Goal: Task Accomplishment & Management: Complete application form

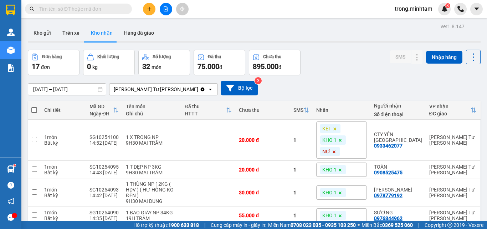
scroll to position [297, 0]
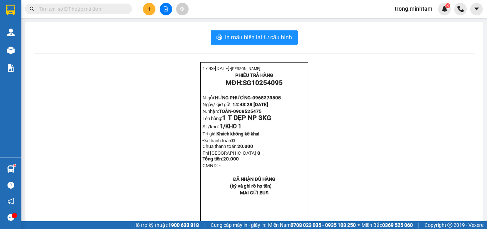
click at [405, 10] on span "trong.minhtam" at bounding box center [413, 8] width 49 height 9
click at [414, 22] on span "Đăng xuất" at bounding box center [417, 22] width 35 height 8
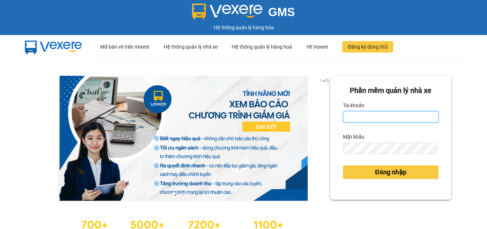
click at [364, 112] on input "Tài khoản" at bounding box center [391, 116] width 96 height 11
type input "phatbt.minhtam"
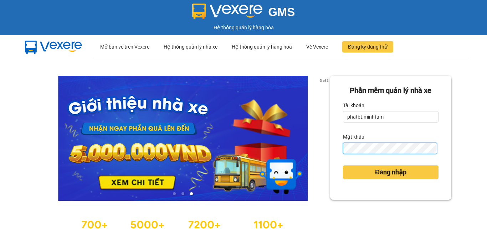
click at [343, 165] on button "Đăng nhập" at bounding box center [391, 172] width 96 height 14
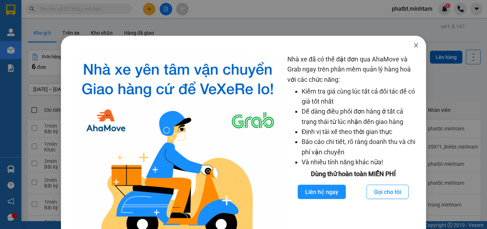
click at [414, 44] on icon "close" at bounding box center [417, 45] width 6 height 6
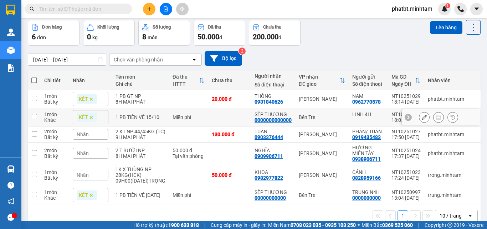
scroll to position [45, 0]
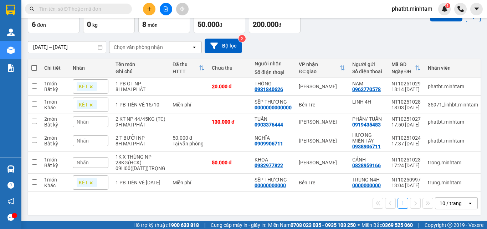
click at [461, 203] on div "10 / trang" at bounding box center [452, 202] width 32 height 11
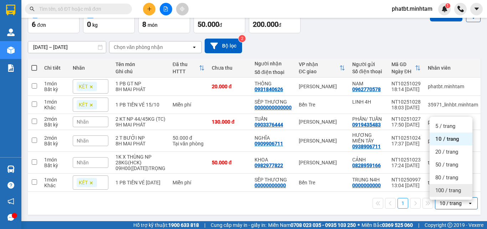
click at [450, 187] on span "100 / trang" at bounding box center [449, 190] width 26 height 7
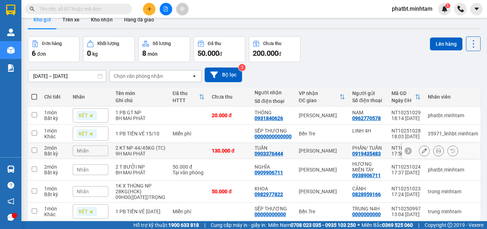
scroll to position [0, 0]
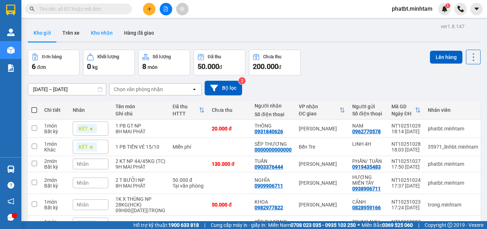
click at [110, 36] on button "Kho nhận" at bounding box center [101, 32] width 33 height 17
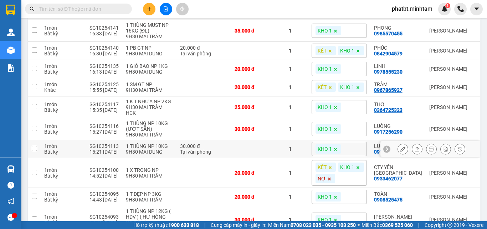
scroll to position [141, 0]
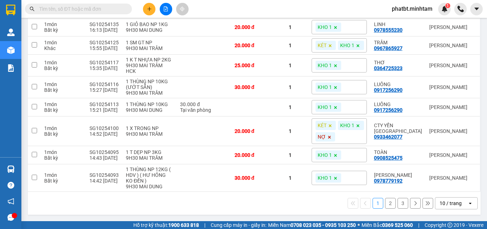
click at [451, 203] on div "10 / trang" at bounding box center [451, 202] width 22 height 7
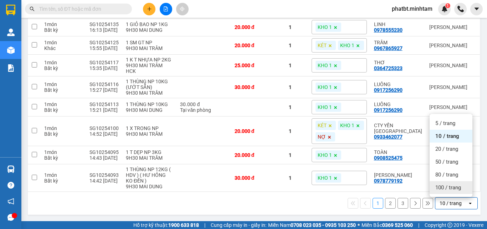
click at [449, 193] on div "100 / trang" at bounding box center [451, 187] width 43 height 13
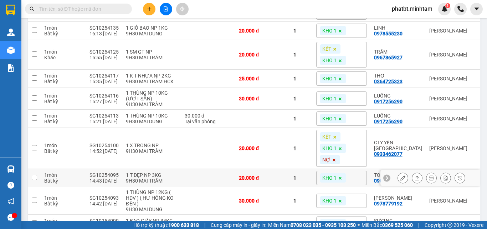
scroll to position [0, 0]
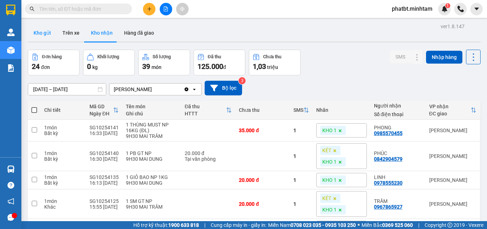
click at [50, 33] on button "Kho gửi" at bounding box center [42, 32] width 29 height 17
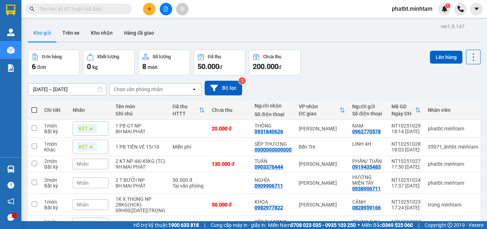
click at [146, 7] on button at bounding box center [149, 9] width 12 height 12
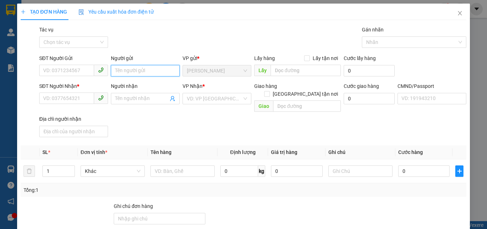
click at [127, 68] on input "Người gửi" at bounding box center [145, 70] width 69 height 11
type input "PHÁT 4H"
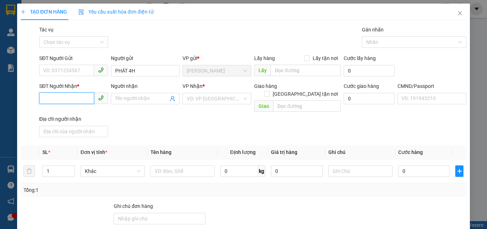
click at [81, 99] on input "SĐT Người Nhận *" at bounding box center [66, 97] width 55 height 11
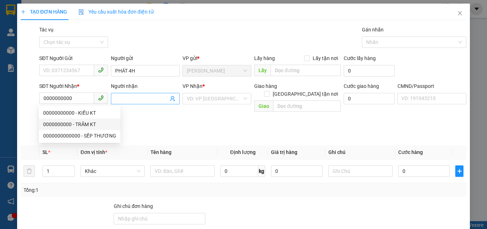
click at [133, 97] on input "Người nhận" at bounding box center [141, 99] width 53 height 8
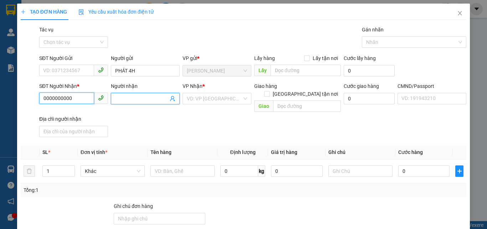
click at [83, 101] on input "0000000000" at bounding box center [66, 97] width 55 height 11
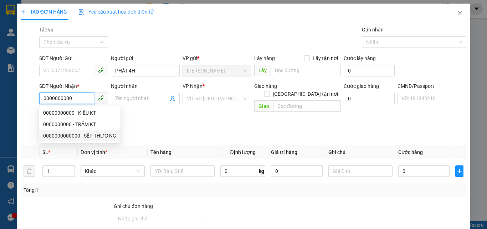
click at [92, 134] on div "0000000000000 - SẾP THƯƠNG" at bounding box center [79, 136] width 73 height 8
type input "0000000000000"
type input "SẾP THƯƠNG"
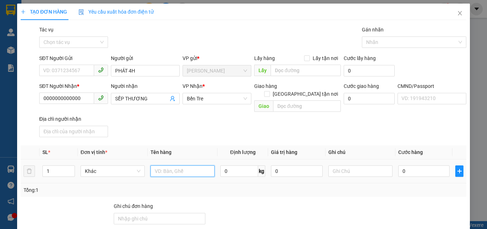
click at [167, 165] on input "text" at bounding box center [183, 170] width 64 height 11
click at [178, 165] on input "1 PB TIÊNG VÉ" at bounding box center [183, 170] width 64 height 11
type input "1 PB TIỀN VÉ 15/10/25"
click at [179, 120] on div "SĐT Người Nhận * 0000000000000 Người nhận SẾP THƯƠNG VP Nhận * Bến Tre Giao hà…" at bounding box center [253, 111] width 430 height 58
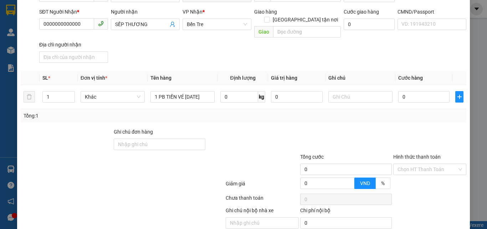
scroll to position [97, 0]
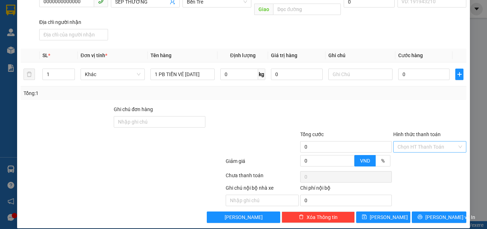
click at [411, 141] on input "Hình thức thanh toán" at bounding box center [428, 146] width 60 height 11
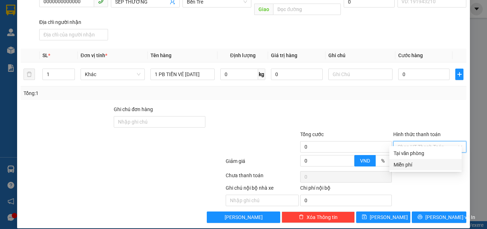
drag, startPoint x: 409, startPoint y: 161, endPoint x: 408, endPoint y: 146, distance: 15.7
click at [410, 159] on div "Miễn phí" at bounding box center [426, 164] width 72 height 11
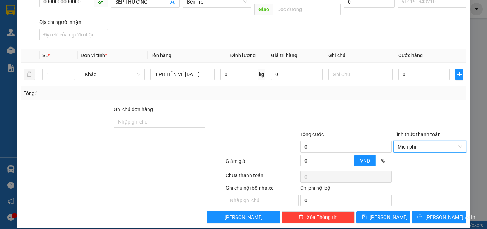
drag, startPoint x: 403, startPoint y: 112, endPoint x: 401, endPoint y: 137, distance: 25.1
click at [403, 112] on div at bounding box center [430, 117] width 75 height 25
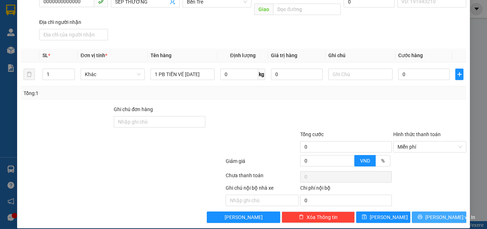
click at [432, 213] on span "Lưu và In" at bounding box center [451, 217] width 50 height 8
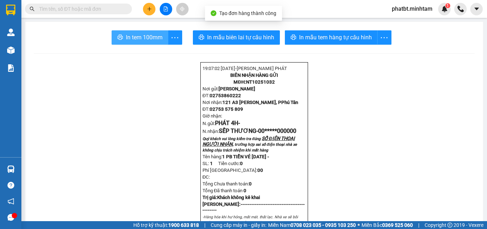
click at [150, 41] on span "In tem 100mm" at bounding box center [144, 37] width 37 height 9
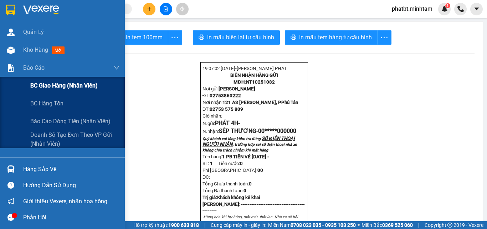
click at [41, 82] on span "BC giao hàng (nhân viên)" at bounding box center [63, 85] width 67 height 9
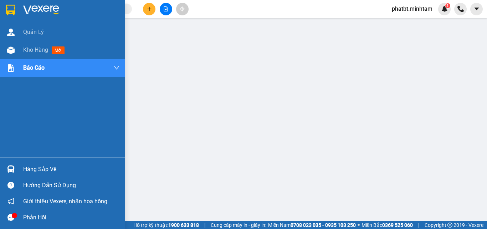
click at [26, 172] on div "Hàng sắp về" at bounding box center [71, 169] width 96 height 11
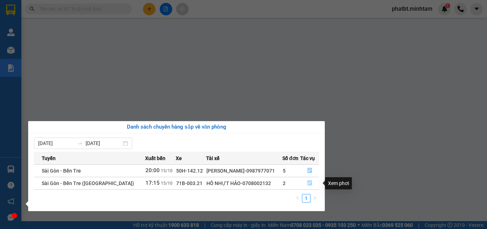
click at [310, 184] on icon "file-done" at bounding box center [310, 183] width 4 height 5
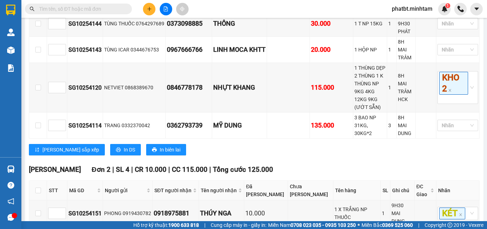
scroll to position [257, 0]
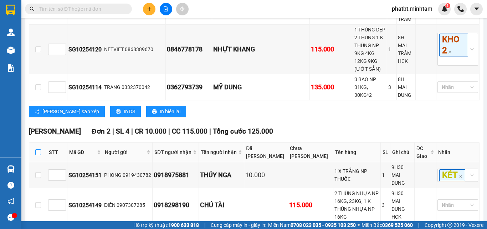
click at [36, 149] on input "checkbox" at bounding box center [38, 152] width 6 height 6
checkbox input "true"
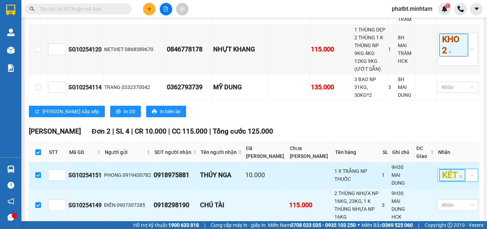
click at [470, 168] on div "KÉT" at bounding box center [458, 174] width 41 height 13
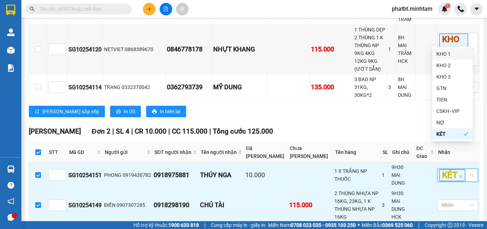
click at [447, 56] on div "KHO 1" at bounding box center [453, 54] width 32 height 8
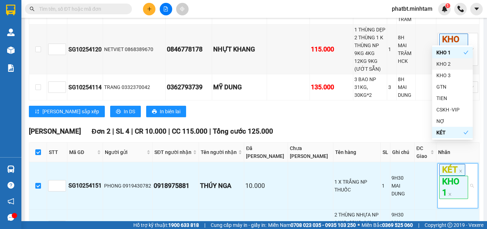
click at [392, 106] on div "Lưu sắp xếp In DS In biên lai" at bounding box center [254, 111] width 451 height 11
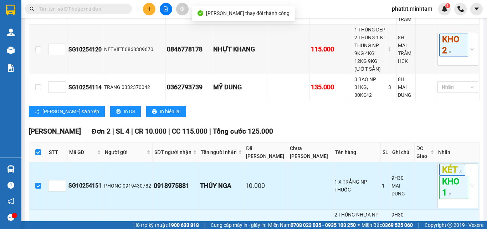
scroll to position [286, 0]
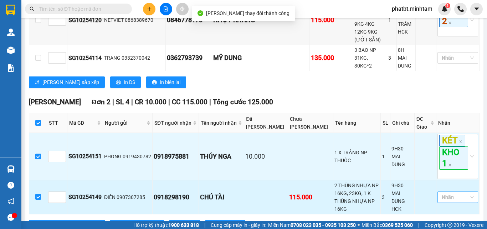
click at [445, 193] on div at bounding box center [455, 197] width 30 height 9
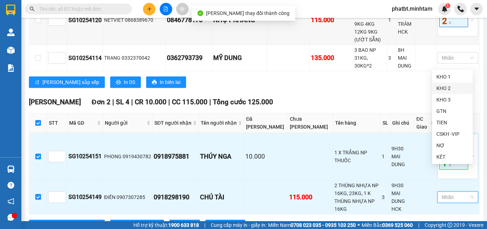
click at [445, 74] on div "KHO 1" at bounding box center [453, 77] width 32 height 8
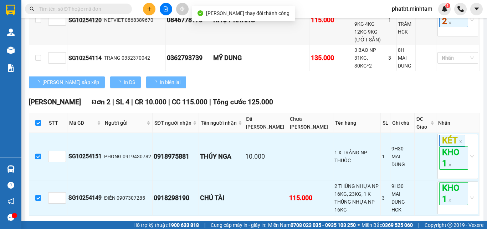
click at [267, 76] on div "Lưu sắp xếp In DS In biên lai" at bounding box center [254, 81] width 451 height 11
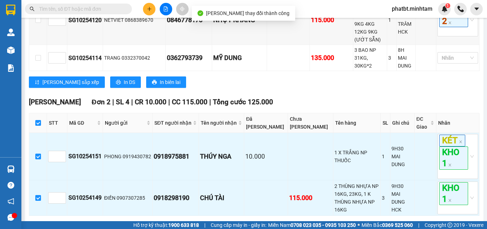
drag, startPoint x: 124, startPoint y: 203, endPoint x: 114, endPoint y: 200, distance: 10.0
click at [124, 223] on span "Nhập kho nhận" at bounding box center [141, 227] width 35 height 8
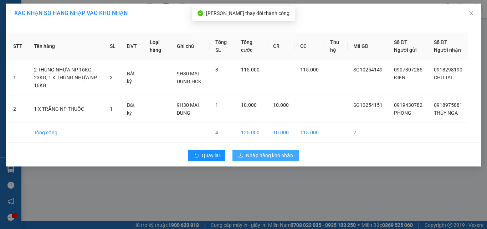
click at [254, 159] on span "Nhập hàng kho nhận" at bounding box center [269, 155] width 47 height 8
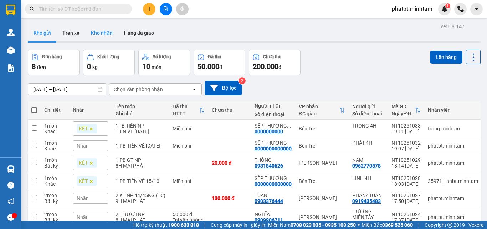
click at [103, 33] on button "Kho nhận" at bounding box center [101, 32] width 33 height 17
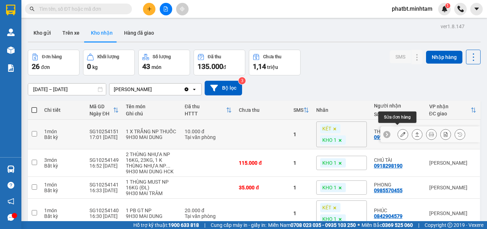
click at [401, 132] on icon at bounding box center [403, 134] width 5 height 5
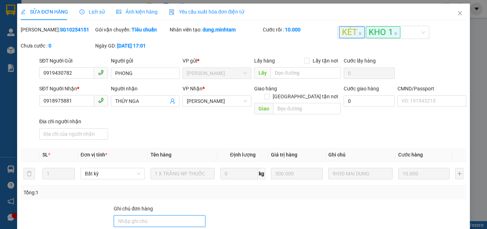
click at [124, 215] on input "Ghi chú đơn hàng" at bounding box center [160, 220] width 92 height 11
type input "ĐG"
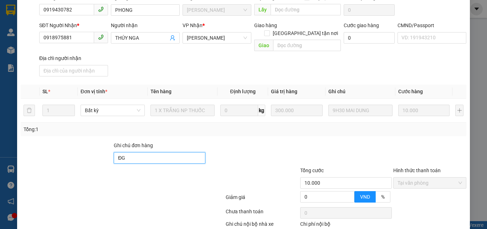
scroll to position [99, 0]
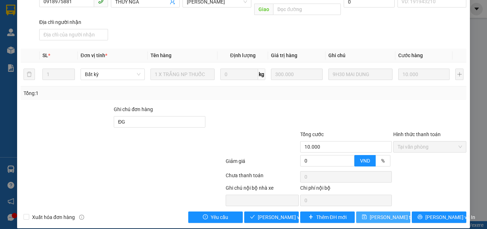
click at [374, 213] on span "Lưu thay đổi" at bounding box center [398, 217] width 57 height 8
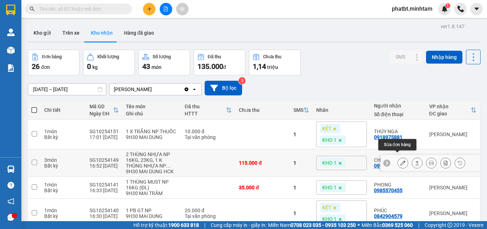
click at [401, 160] on icon at bounding box center [403, 162] width 5 height 5
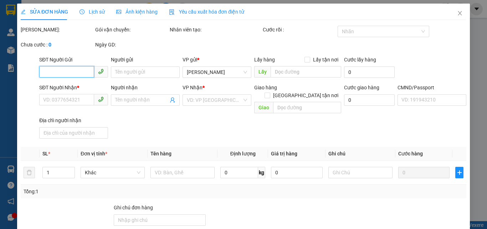
type input "0907307285"
type input "ĐIỀN"
type input "0918298190"
type input "CHÚ TÀI"
type input "115.000"
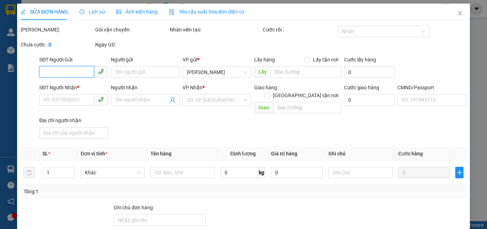
type input "115.000"
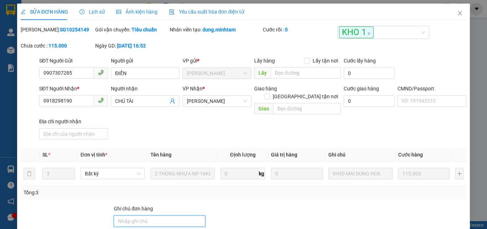
click at [149, 215] on input "Ghi chú đơn hàng" at bounding box center [160, 220] width 92 height 11
type input "ĐG"
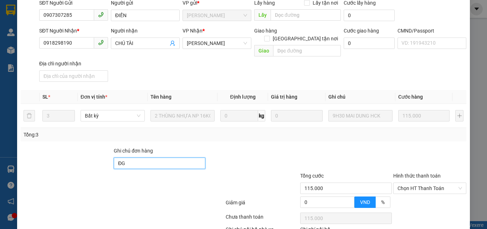
scroll to position [99, 0]
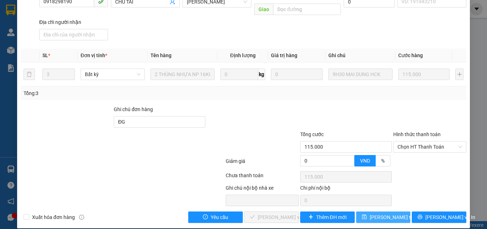
click at [372, 213] on span "Lưu thay đổi" at bounding box center [398, 217] width 57 height 8
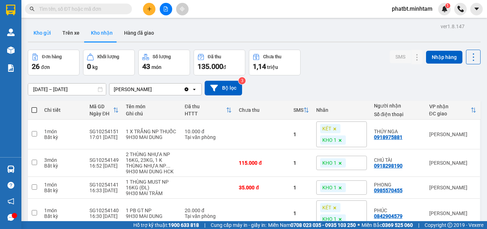
click at [36, 31] on button "Kho gửi" at bounding box center [42, 32] width 29 height 17
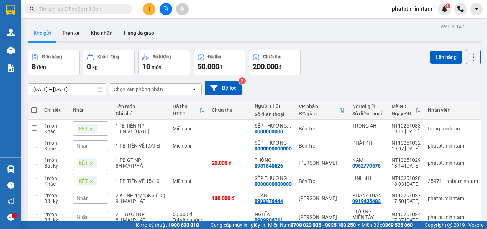
click at [118, 10] on input "text" at bounding box center [81, 9] width 84 height 8
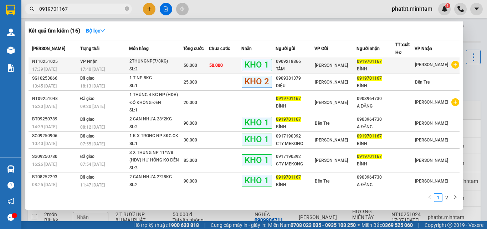
type input "0919701167"
click at [142, 67] on div "SL: 2" at bounding box center [157, 69] width 54 height 8
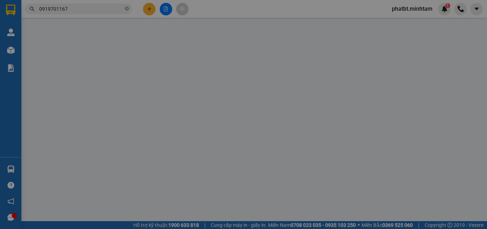
type input "0909218866"
type input "TÂM"
type input "0919701167"
type input "BÌNH"
type input "MAI NHẬN"
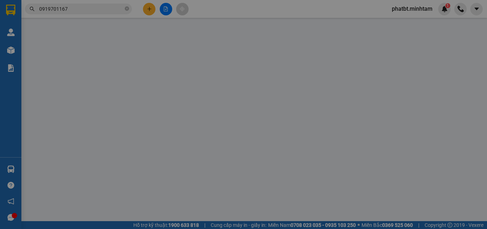
type input "50.000"
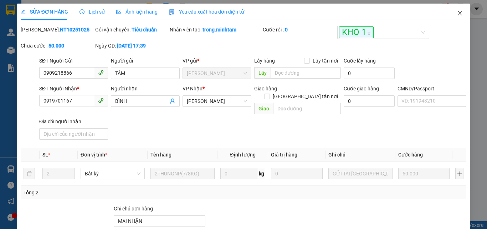
click at [457, 13] on icon "close" at bounding box center [460, 13] width 6 height 6
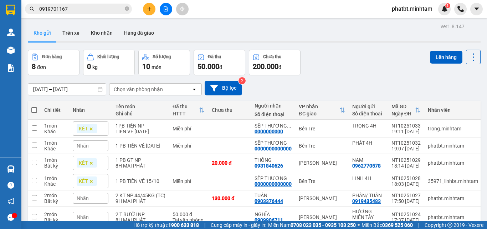
click at [88, 8] on input "0919701167" at bounding box center [81, 9] width 84 height 8
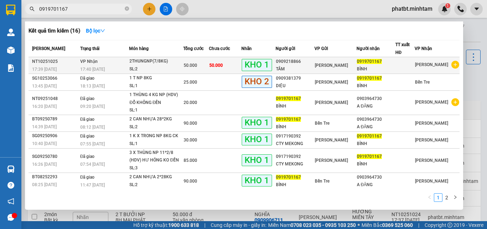
click at [114, 65] on td "VP Nhận 17:40 - 15/10" at bounding box center [103, 65] width 51 height 17
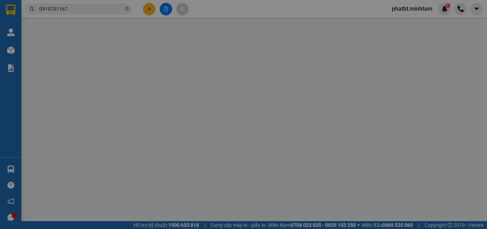
type input "0909218866"
type input "TÂM"
type input "0919701167"
type input "BÌNH"
type input "MAI NHẬN"
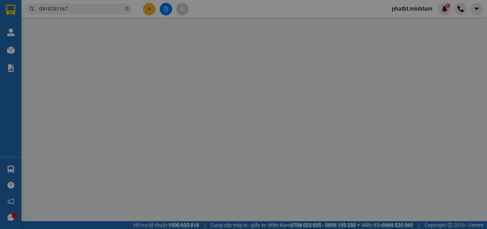
type input "50.000"
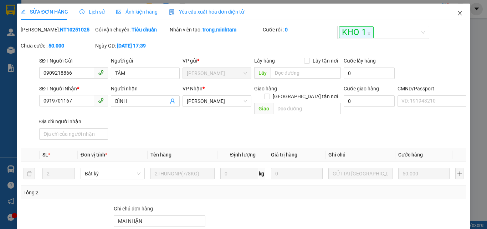
click at [457, 13] on icon "close" at bounding box center [460, 13] width 6 height 6
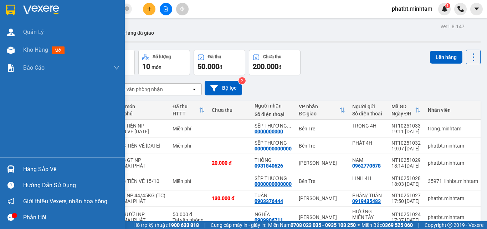
click at [26, 169] on div "Hàng sắp về" at bounding box center [71, 169] width 96 height 11
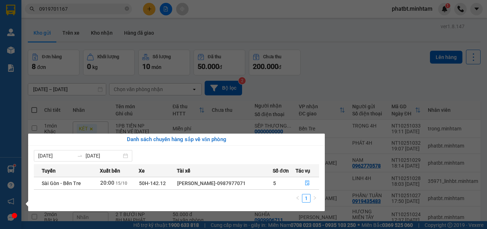
click at [336, 46] on section "Kết quả tìm kiếm ( 16 ) Bộ lọc Mã ĐH Trạng thái Món hàng Tổng cước Chưa cước Nh…" at bounding box center [243, 114] width 487 height 229
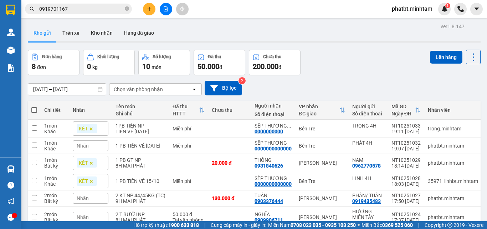
click at [90, 9] on input "0919701167" at bounding box center [81, 9] width 84 height 8
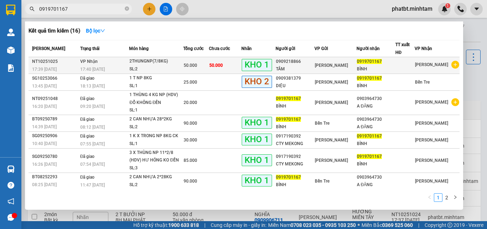
click at [115, 69] on div "17:40 - 15/10" at bounding box center [104, 69] width 49 height 8
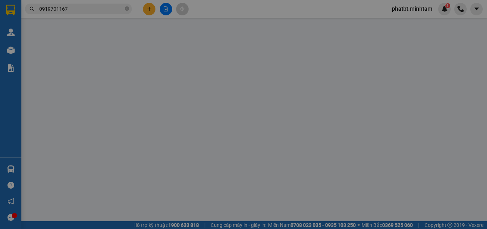
type input "0909218866"
type input "TÂM"
type input "0919701167"
type input "BÌNH"
type input "MAI NHẬN"
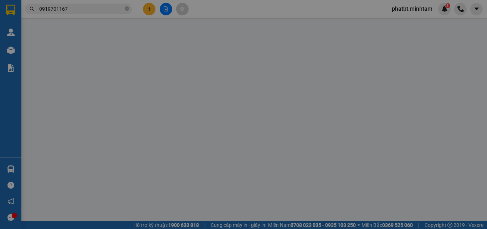
type input "50.000"
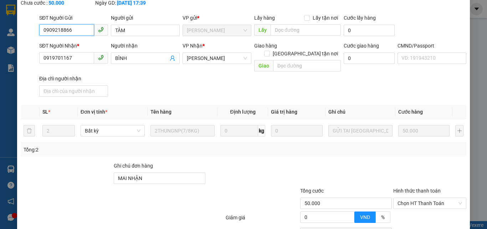
scroll to position [99, 0]
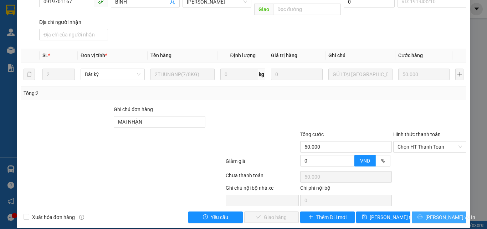
click at [422, 214] on icon "printer" at bounding box center [420, 216] width 5 height 5
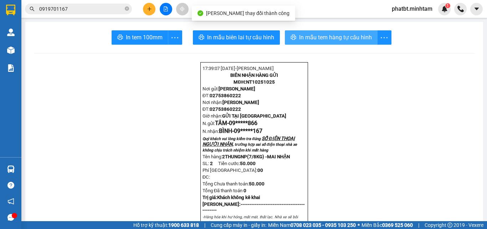
click at [299, 38] on span "In mẫu tem hàng tự cấu hình" at bounding box center [335, 37] width 73 height 9
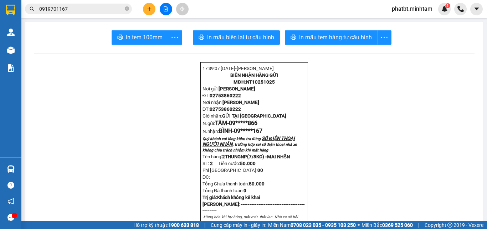
click at [102, 10] on input "0919701167" at bounding box center [81, 9] width 84 height 8
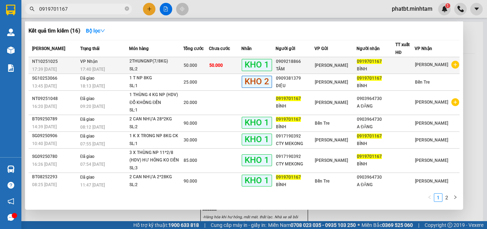
click at [116, 66] on div "17:40 - 15/10" at bounding box center [104, 69] width 49 height 8
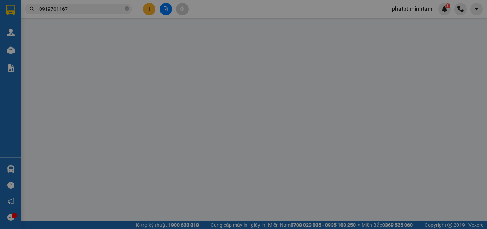
type input "0909218866"
type input "TÂM"
type input "0919701167"
type input "BÌNH"
type input "MAI NHẬN"
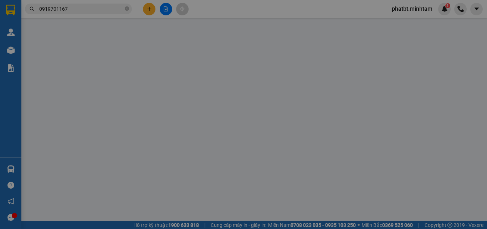
type input "50.000"
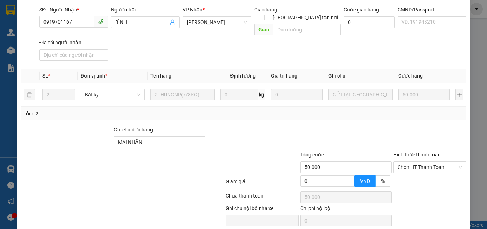
scroll to position [99, 0]
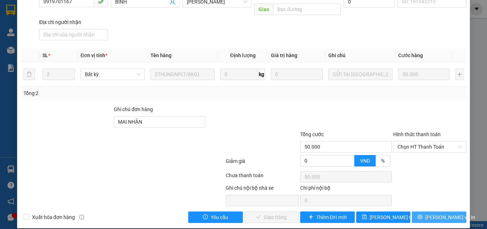
click at [427, 211] on button "Lưu và In" at bounding box center [439, 216] width 55 height 11
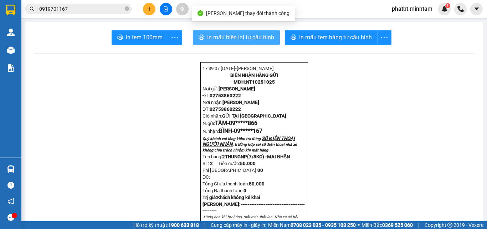
click at [216, 41] on span "In mẫu biên lai tự cấu hình" at bounding box center [240, 37] width 67 height 9
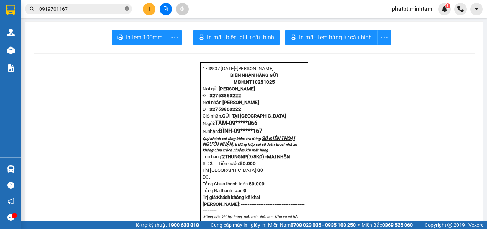
click at [128, 8] on icon "close-circle" at bounding box center [127, 8] width 4 height 4
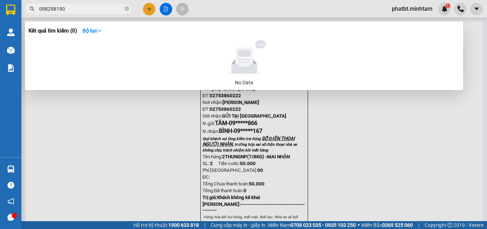
click at [44, 10] on input "098298190" at bounding box center [81, 9] width 84 height 8
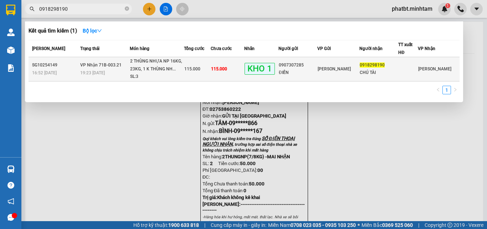
type input "0918298190"
click at [135, 68] on div "2 THÙNG NHỰA NP 16KG, 23KG, 1 K THÙNG NH..." at bounding box center [157, 64] width 54 height 15
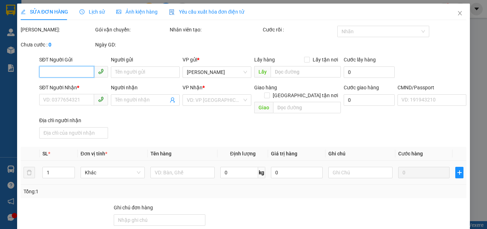
type input "0907307285"
type input "ĐIỀN"
type input "0918298190"
type input "CHÚ TÀI"
type input "ĐG"
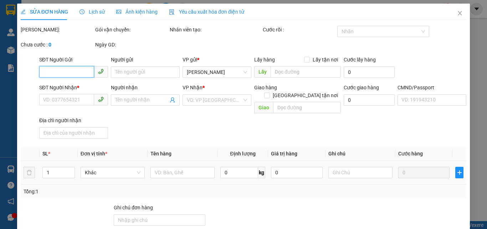
type input "115.000"
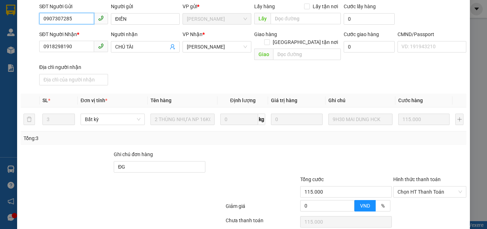
scroll to position [99, 0]
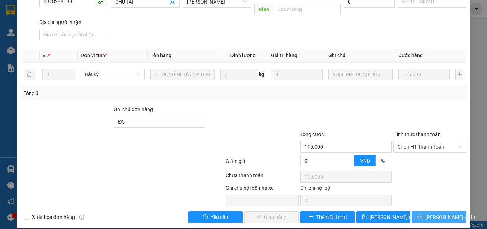
click at [422, 211] on button "Lưu và In" at bounding box center [439, 216] width 55 height 11
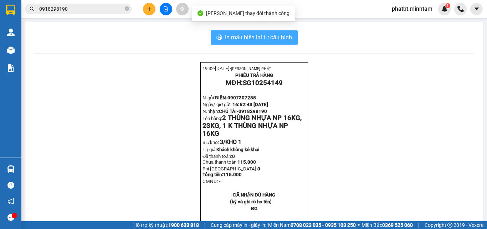
click at [267, 39] on span "In mẫu biên lai tự cấu hình" at bounding box center [258, 37] width 67 height 9
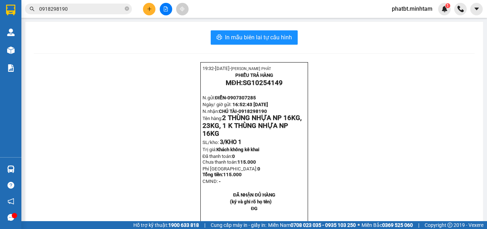
click at [346, 187] on div "19:32- 15-10-2025- NGUYỄN THỊNH PHÁT PHIẾU TRẢ HÀNG MĐH: SG10254149 N.gửi: ĐIỀN…" at bounding box center [254, 160] width 441 height 197
click at [247, 37] on span "In mẫu biên lai tự cấu hình" at bounding box center [258, 37] width 67 height 9
click at [423, 5] on span "phatbt.minhtam" at bounding box center [412, 8] width 52 height 9
click at [409, 25] on span "Đăng xuất" at bounding box center [415, 22] width 38 height 8
